Goal: Information Seeking & Learning: Find specific fact

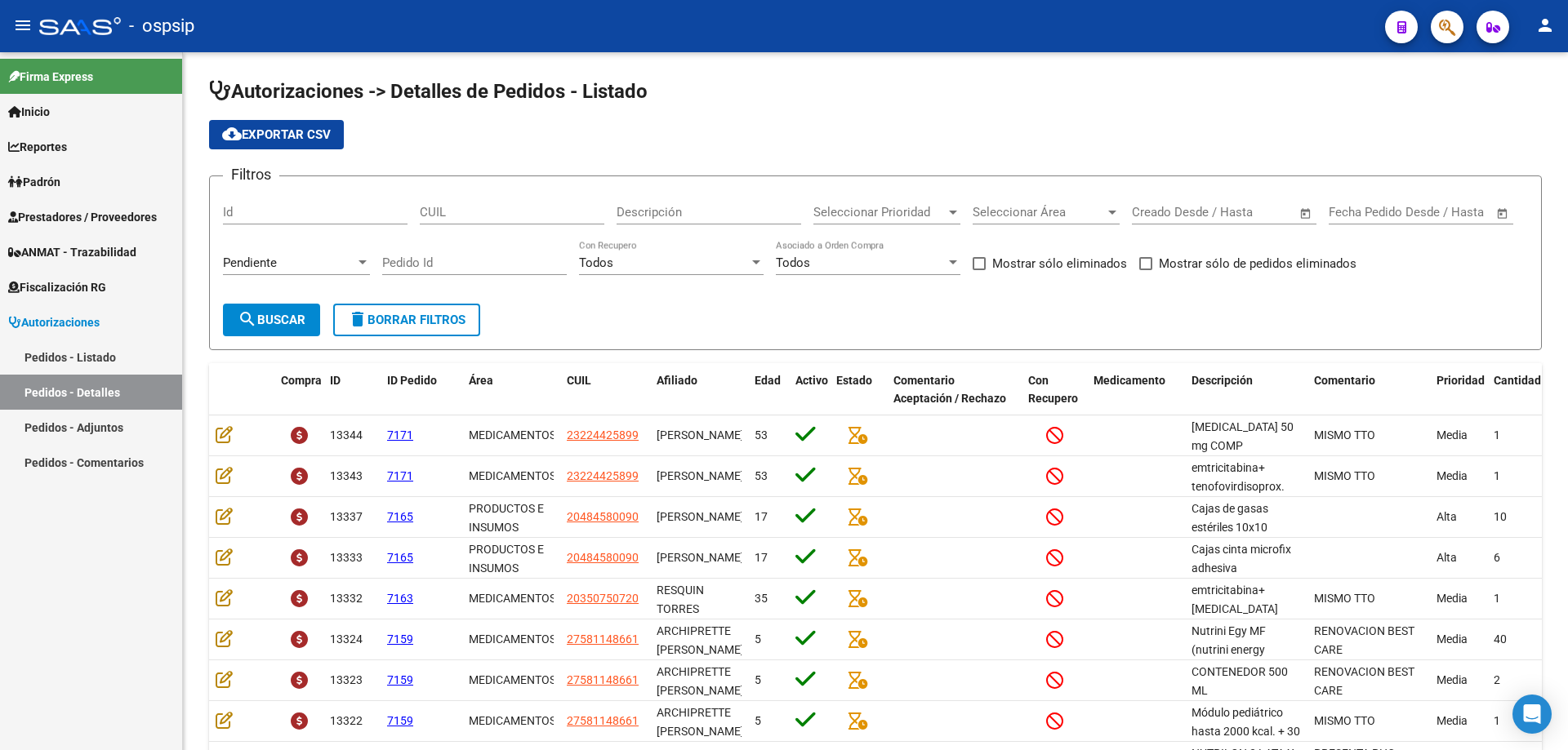
click at [1432, 15] on app-search-popup at bounding box center [1447, 25] width 32 height 20
click at [1438, 23] on button "button" at bounding box center [1447, 26] width 32 height 32
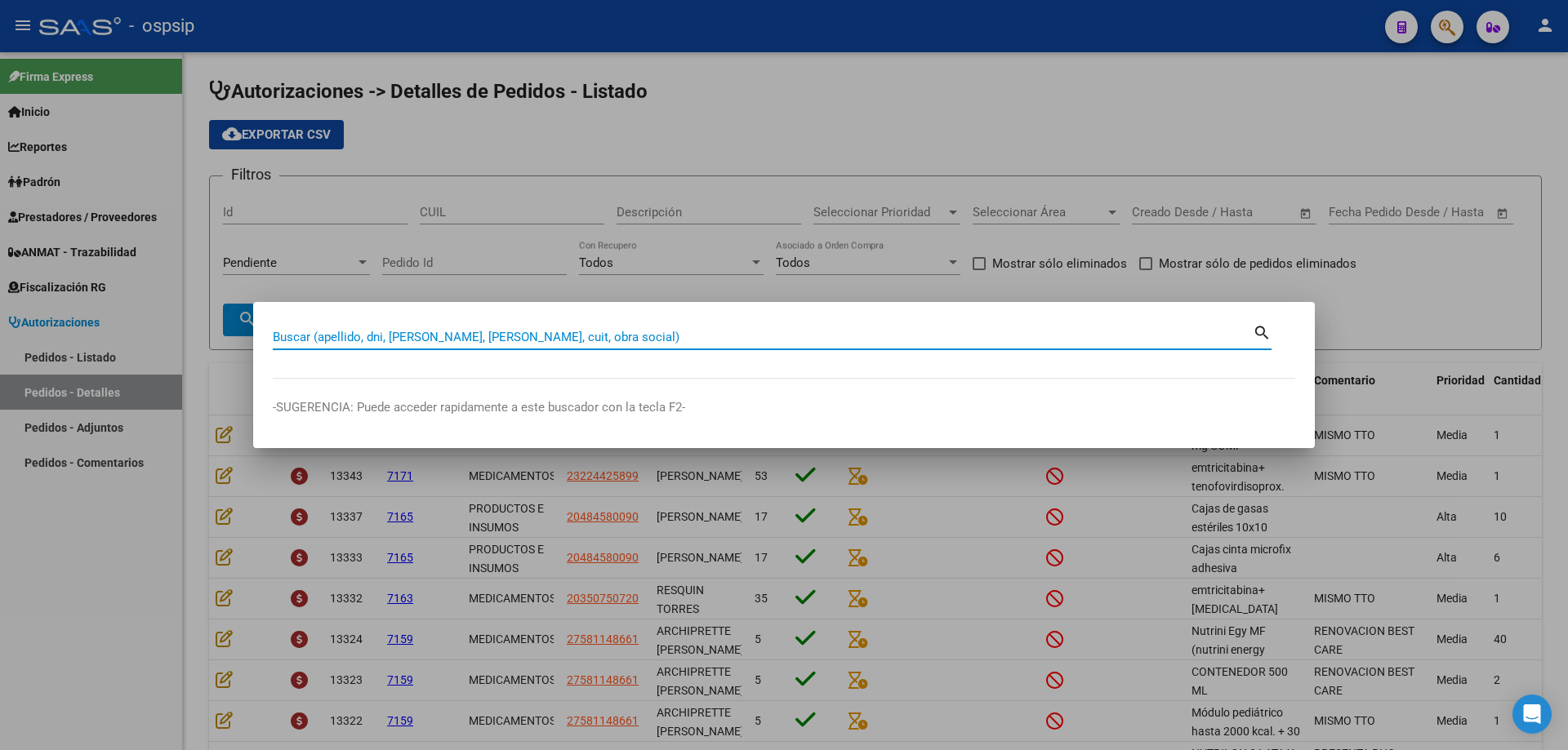
click at [883, 335] on input "Buscar (apellido, dni, [PERSON_NAME], [PERSON_NAME], cuit, obra social)" at bounding box center [762, 337] width 980 height 14
type input "42236467"
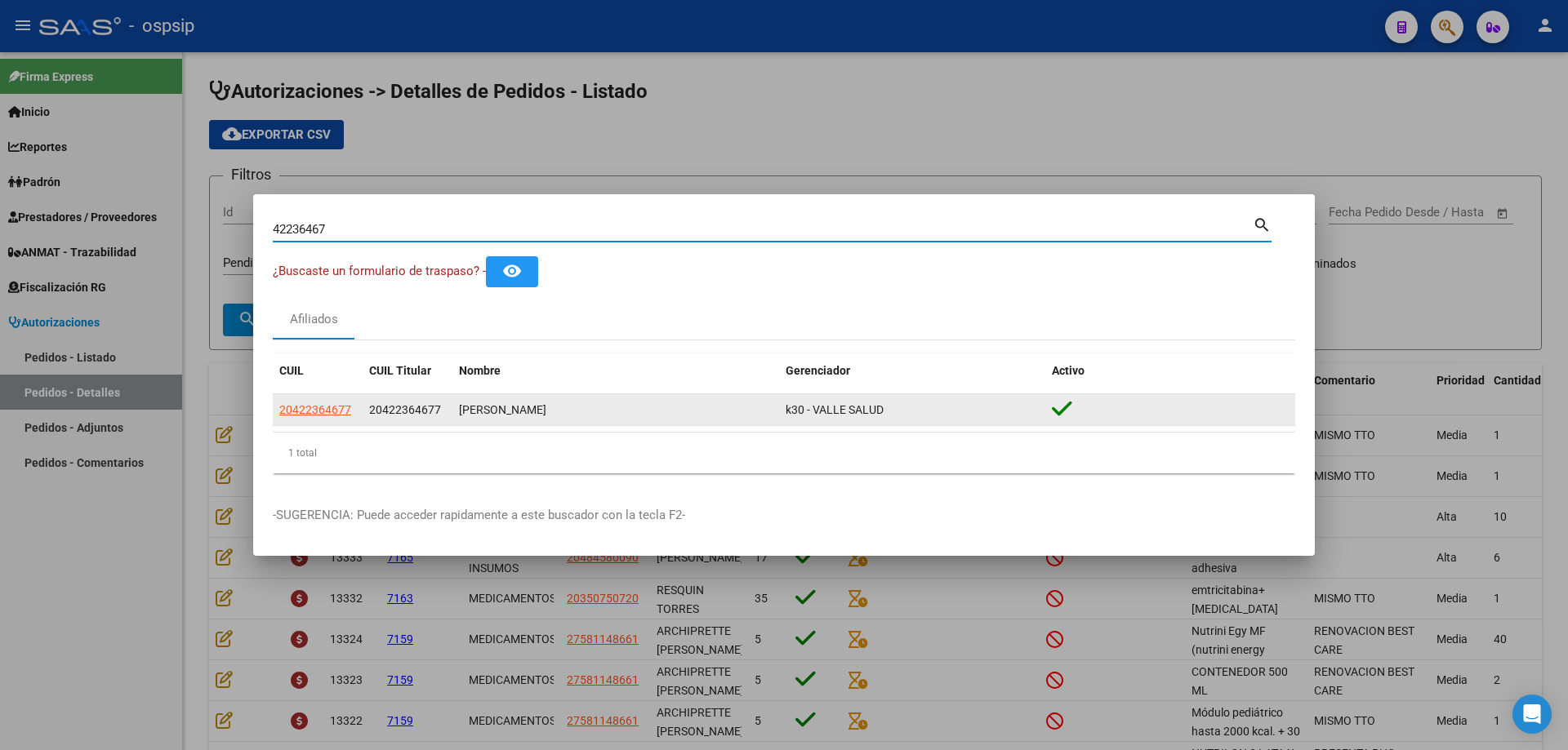
click at [312, 401] on app-link-go-to "20422364677" at bounding box center [315, 410] width 72 height 19
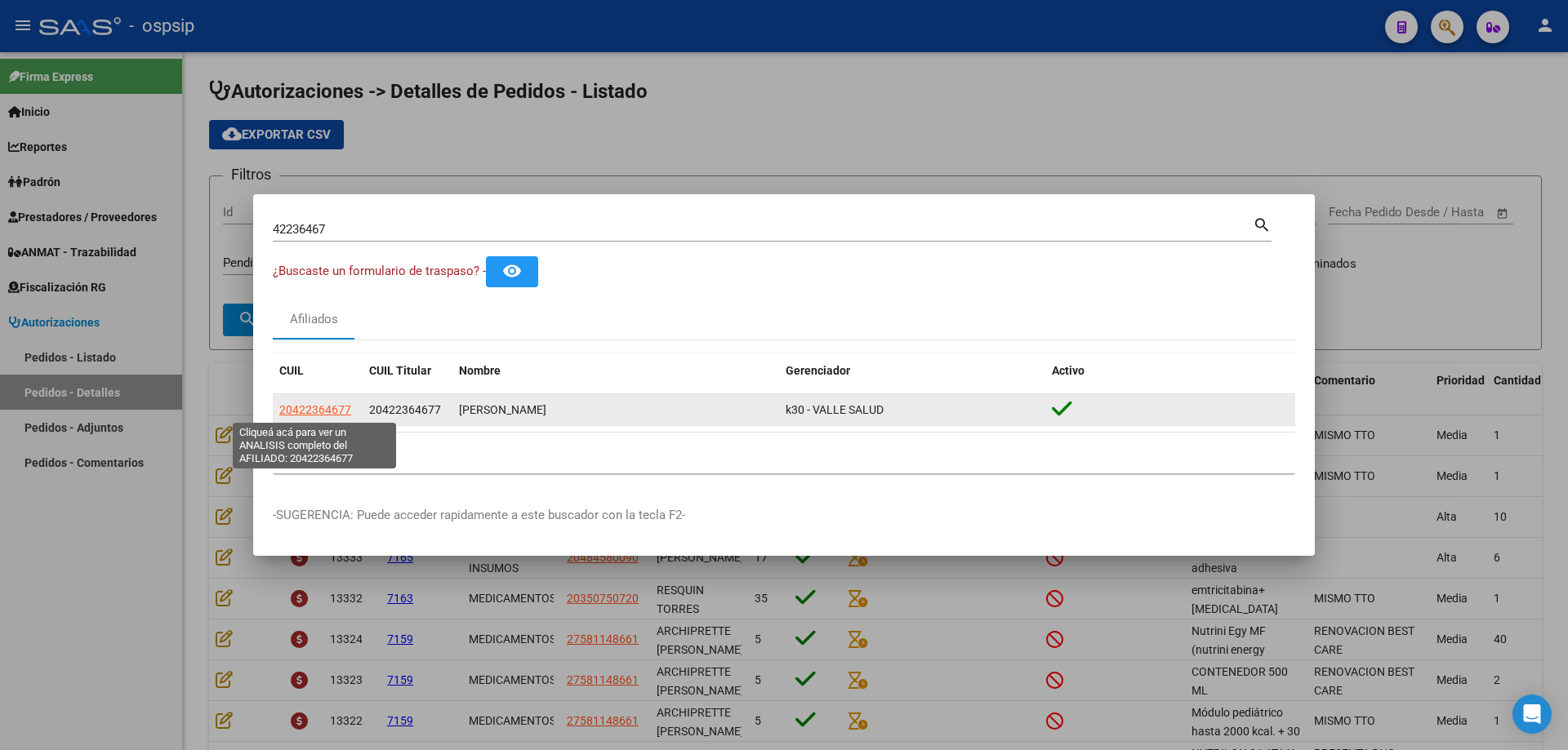
click at [310, 413] on span "20422364677" at bounding box center [315, 409] width 72 height 13
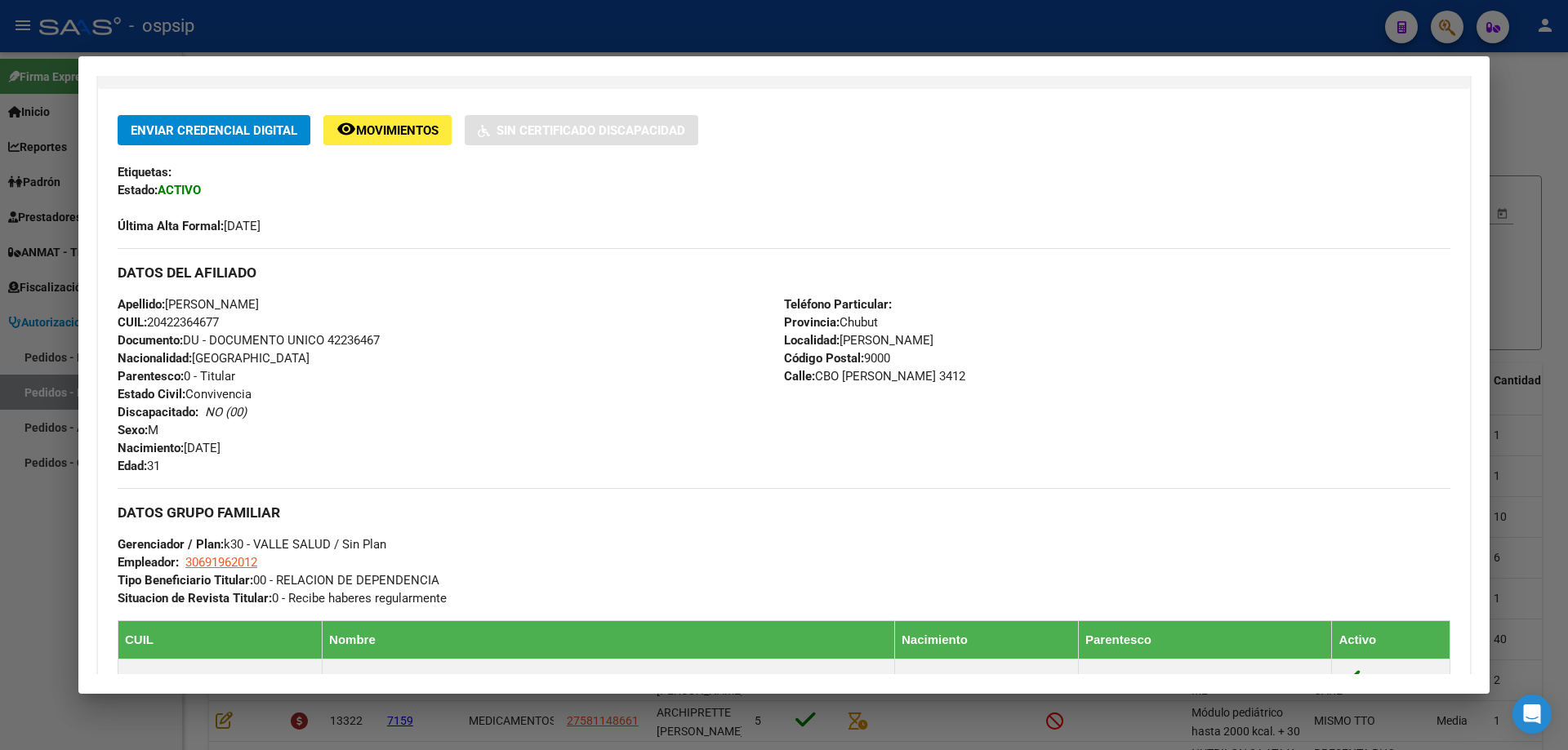
scroll to position [326, 0]
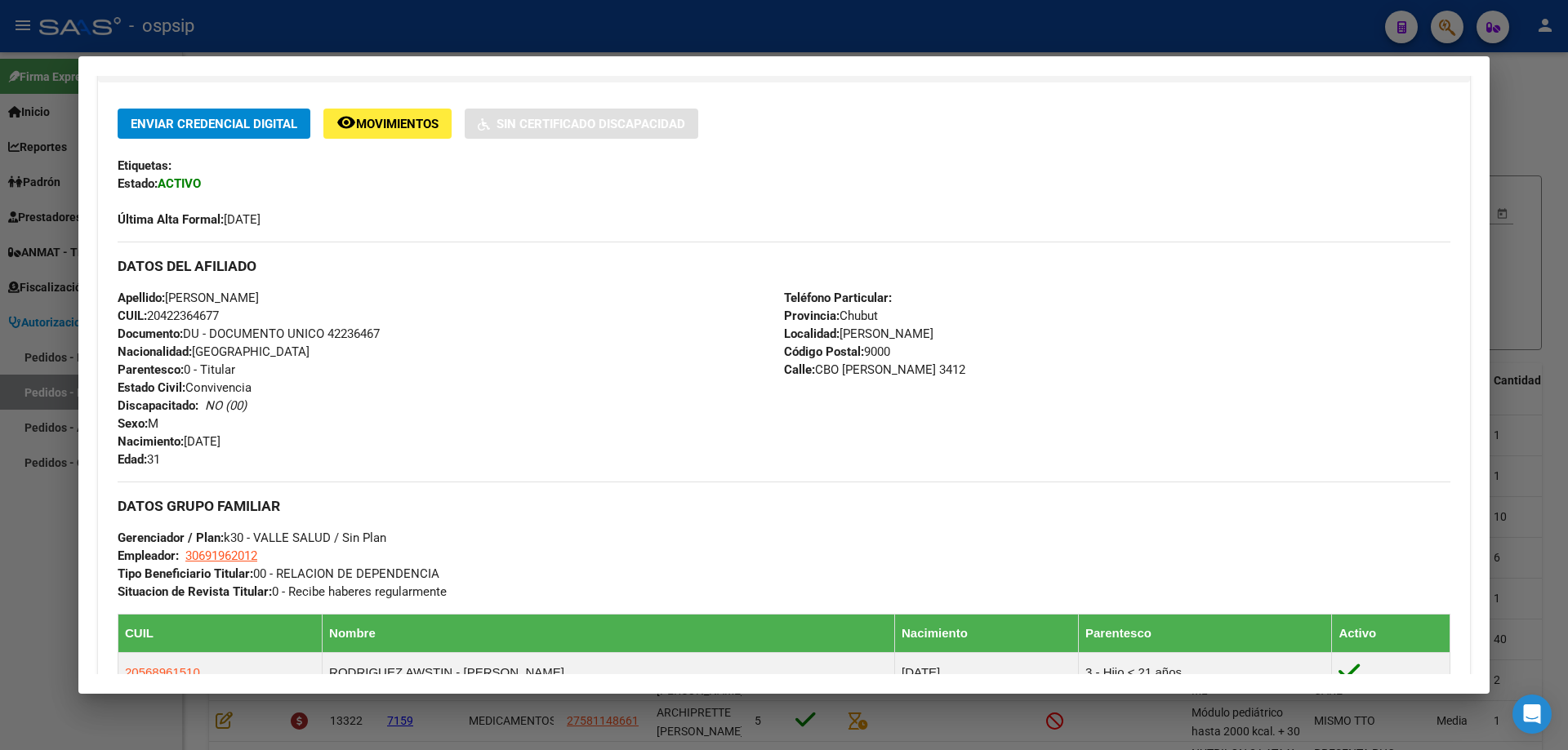
drag, startPoint x: 223, startPoint y: 314, endPoint x: 152, endPoint y: 310, distance: 71.1
click at [152, 310] on span "CUIL: 20422364677" at bounding box center [168, 315] width 101 height 14
copy span "20422364677"
drag, startPoint x: 391, startPoint y: 299, endPoint x: 169, endPoint y: 299, distance: 222.0
click at [169, 299] on span "Apellido: [PERSON_NAME]" at bounding box center [188, 297] width 142 height 14
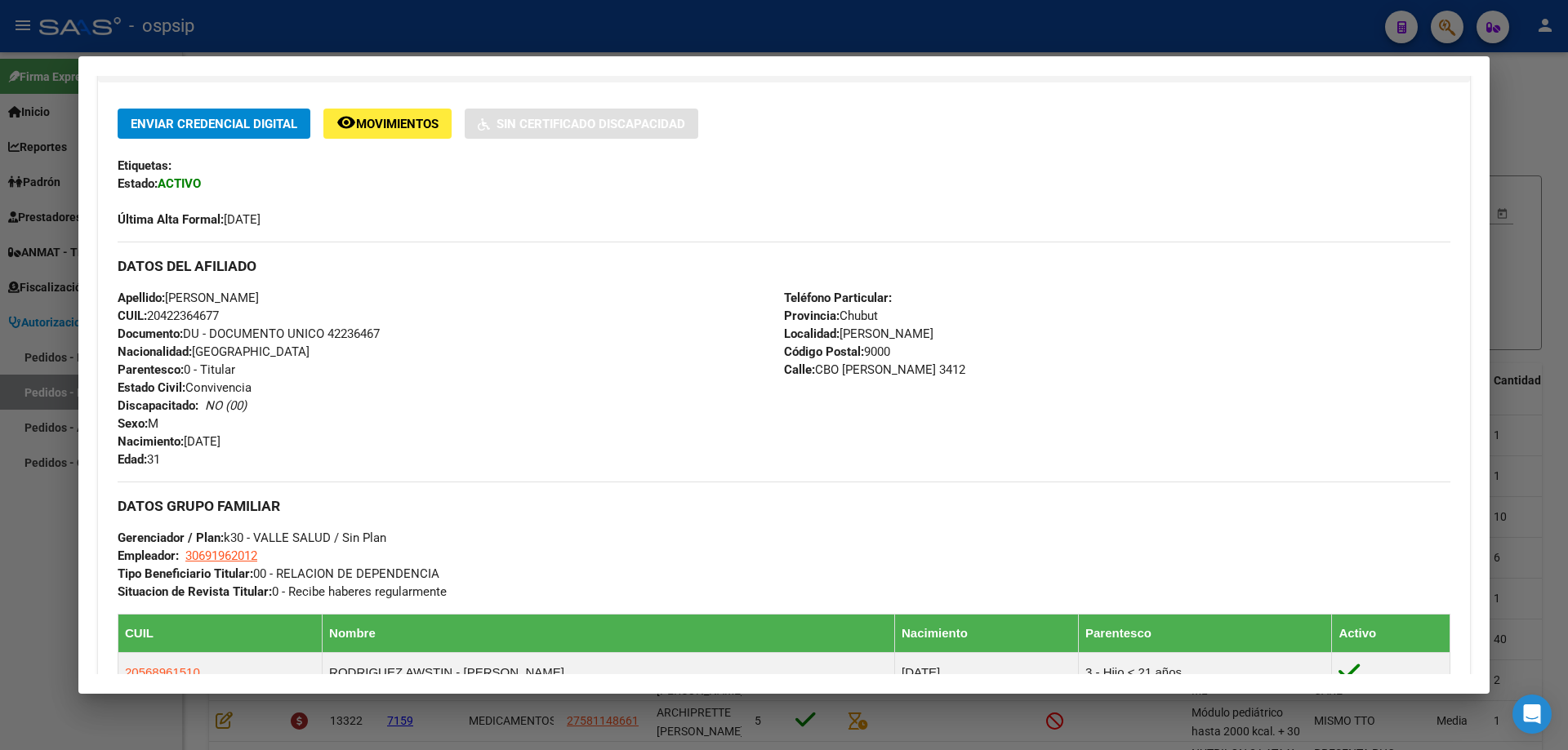
copy span "[PERSON_NAME]"
click at [194, 321] on span "CUIL: 20422364677" at bounding box center [168, 315] width 101 height 14
copy span "20422364677"
